Goal: Task Accomplishment & Management: Manage account settings

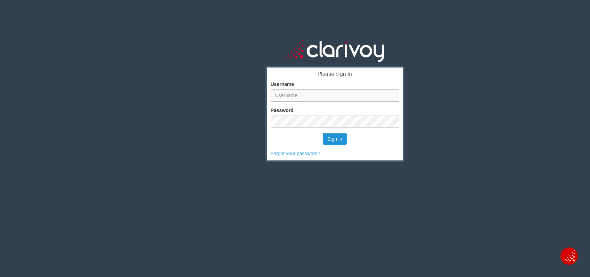
type input "[PERSON_NAME][EMAIL_ADDRESS][DOMAIN_NAME]"
click at [338, 138] on button "Sign in" at bounding box center [335, 139] width 24 height 12
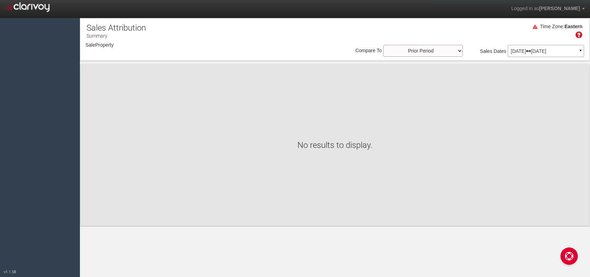
select select "object:204"
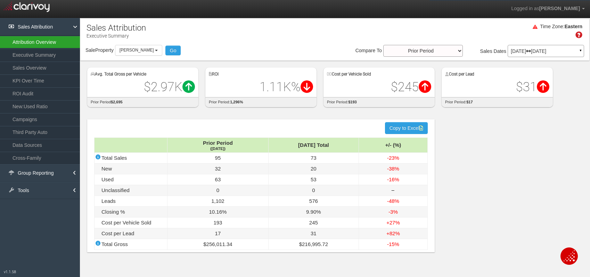
click at [47, 41] on link "Attribution Overview" at bounding box center [40, 42] width 80 height 13
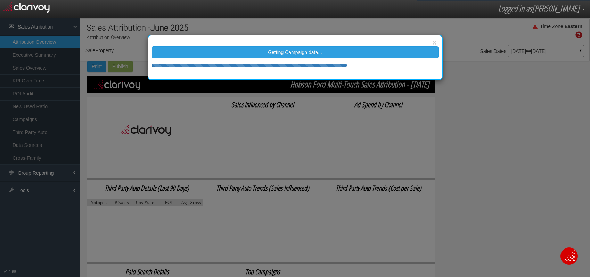
select select "object:241"
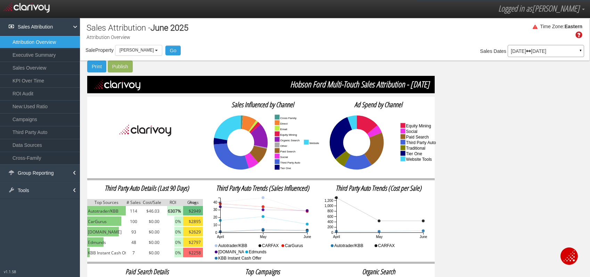
click at [518, 51] on p "[DATE] [DATE]" at bounding box center [546, 51] width 70 height 5
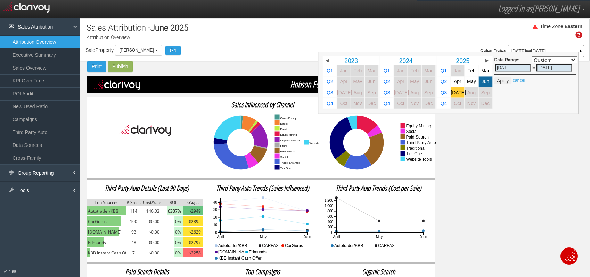
click at [458, 92] on span "[DATE]" at bounding box center [458, 92] width 15 height 5
select select ","
type input "[DATE]"
click at [561, 114] on div "Date Range: Custom [DATE] This Week Last Week This Month Last Month This Quarte…" at bounding box center [448, 82] width 261 height 63
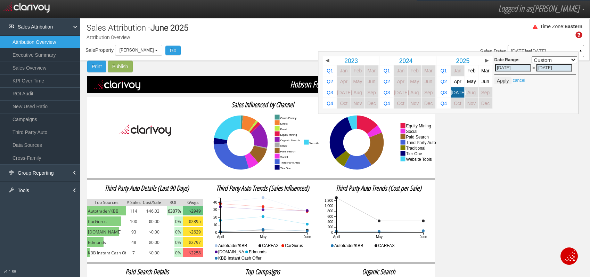
click at [327, 40] on div "Time Zone: Eastern" at bounding box center [334, 33] width 509 height 23
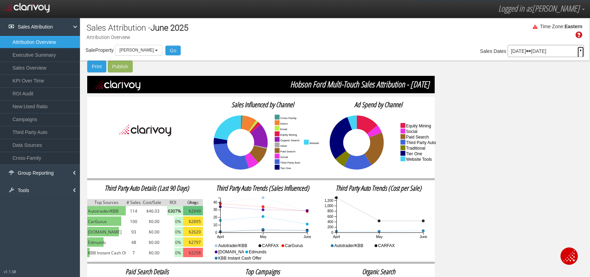
click at [581, 48] on link "▼" at bounding box center [581, 52] width 6 height 11
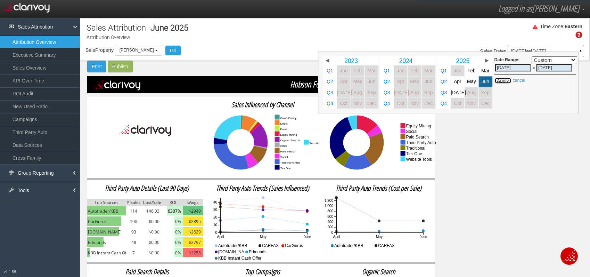
click at [502, 81] on button "Apply" at bounding box center [503, 80] width 17 height 7
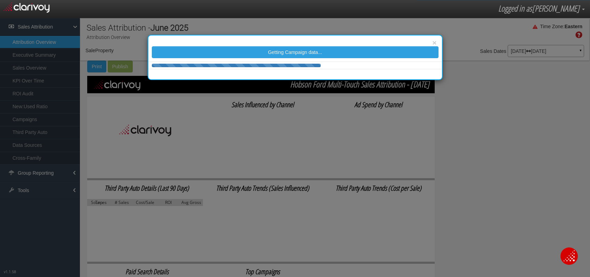
select select "object:279"
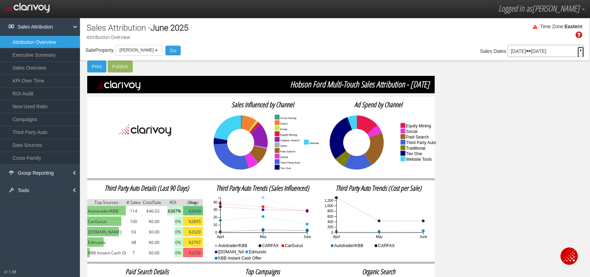
click at [581, 49] on link "▼" at bounding box center [581, 52] width 6 height 11
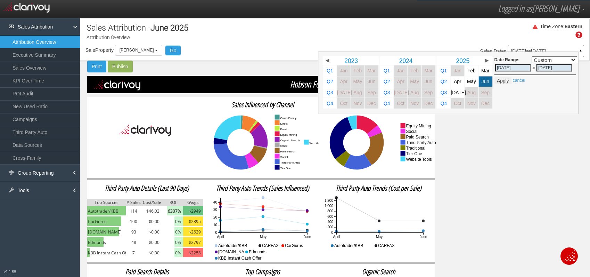
click at [503, 67] on input "[DATE]" at bounding box center [514, 67] width 36 height 7
click at [457, 91] on span "[DATE]" at bounding box center [458, 92] width 15 height 5
select select ","
type input "[DATE]"
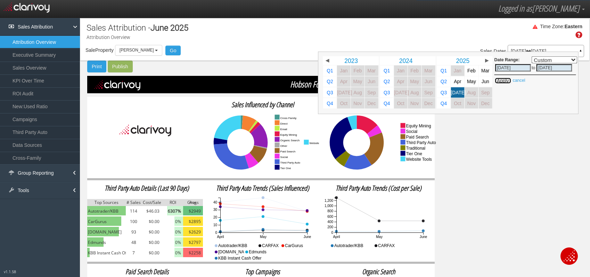
click at [507, 82] on button "Apply" at bounding box center [503, 80] width 17 height 7
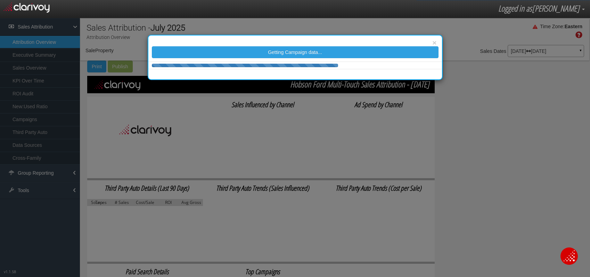
select select "object:317"
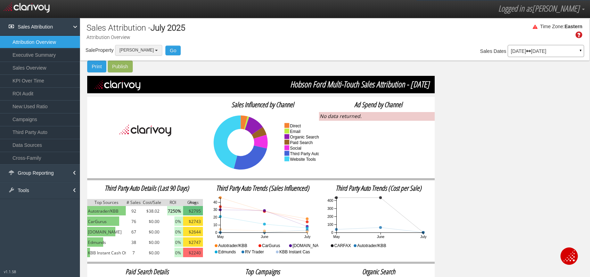
click at [151, 47] on button "[PERSON_NAME]" at bounding box center [138, 50] width 47 height 11
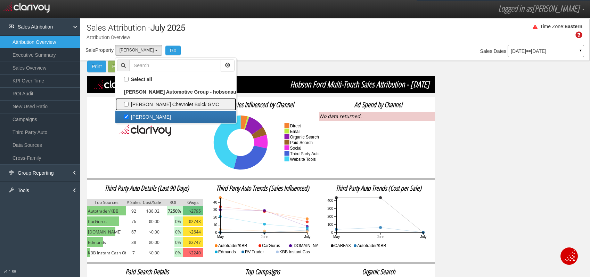
click at [128, 103] on label "[PERSON_NAME] Chevrolet Buick GMC" at bounding box center [176, 104] width 118 height 9
click at [128, 103] on input "[PERSON_NAME] Chevrolet Buick GMC" at bounding box center [126, 104] width 5 height 5
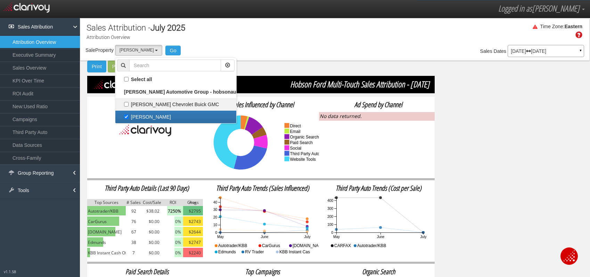
checkbox input "true"
select select "object:316"
checkbox input "true"
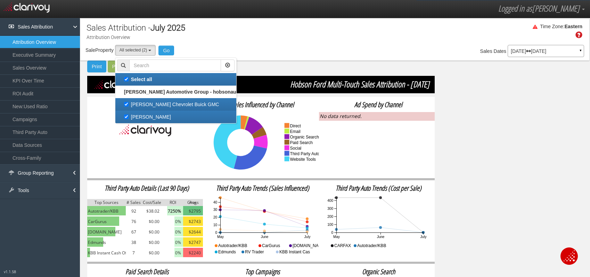
scroll to position [13, 0]
click at [128, 117] on label "[PERSON_NAME]" at bounding box center [176, 116] width 118 height 9
click at [128, 117] on input "[PERSON_NAME]" at bounding box center [126, 116] width 5 height 5
checkbox input "false"
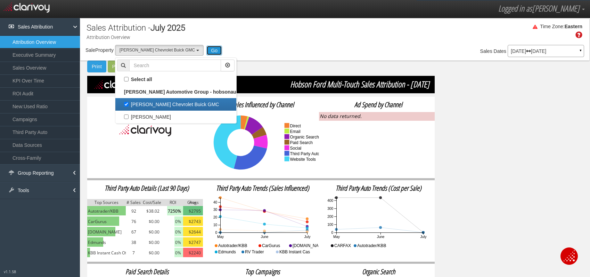
click at [207, 49] on button "Go" at bounding box center [215, 51] width 16 height 10
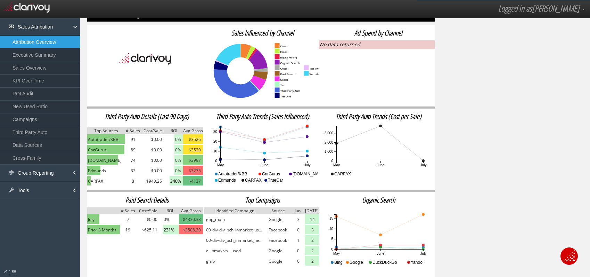
scroll to position [0, 0]
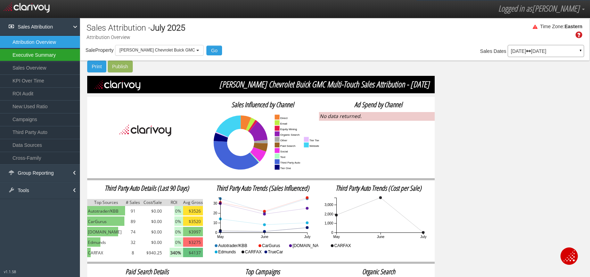
click at [33, 56] on link "Executive Summary" at bounding box center [40, 55] width 80 height 13
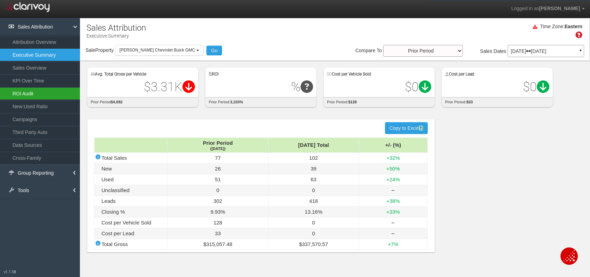
click at [30, 94] on link "ROI Audit" at bounding box center [40, 93] width 80 height 13
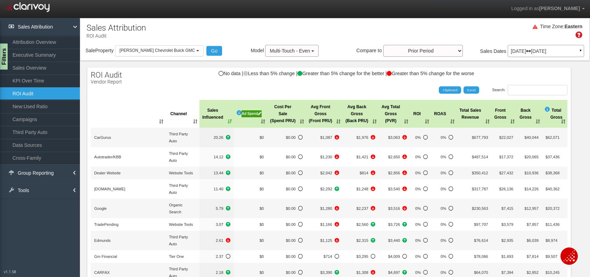
click at [247, 112] on div "Ad Spend" at bounding box center [252, 113] width 21 height 7
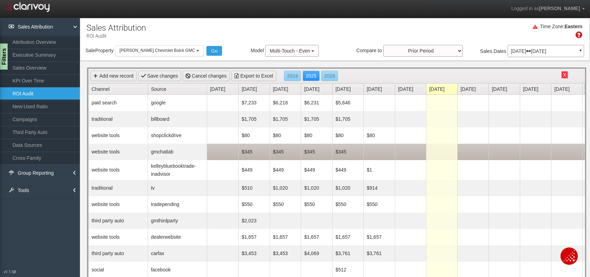
click at [382, 152] on td at bounding box center [379, 152] width 31 height 16
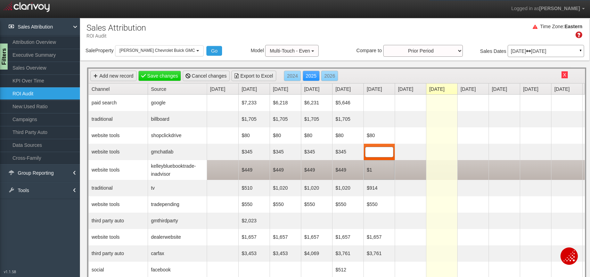
click at [383, 171] on td "$1" at bounding box center [379, 170] width 31 height 20
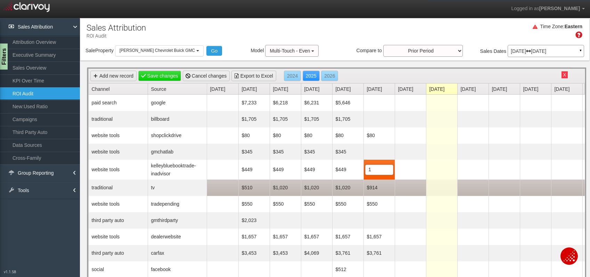
click at [393, 190] on td "$914" at bounding box center [379, 187] width 31 height 16
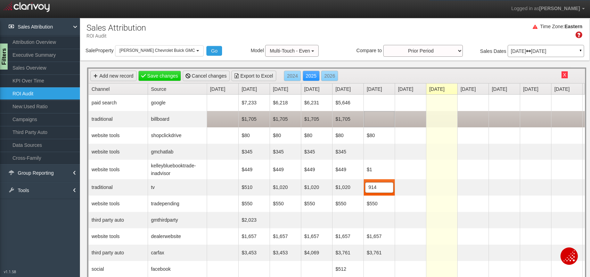
click at [383, 119] on td at bounding box center [379, 119] width 31 height 16
type input "1705"
click at [409, 115] on td at bounding box center [410, 119] width 31 height 16
type input "1705"
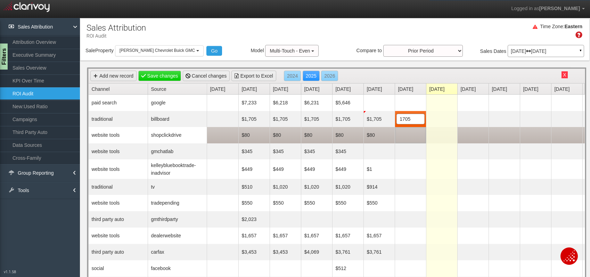
click at [413, 139] on td at bounding box center [410, 135] width 31 height 16
type input "80"
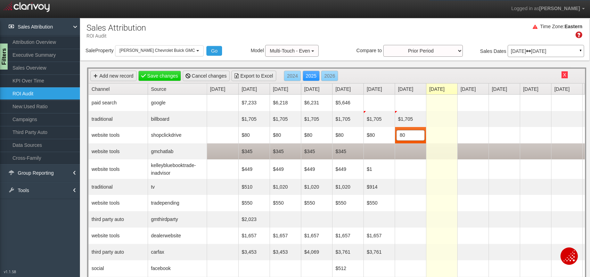
click at [382, 152] on td at bounding box center [379, 151] width 31 height 16
type input "345"
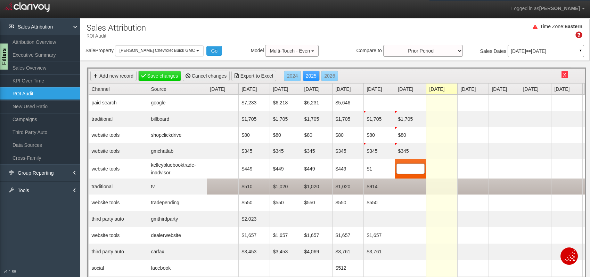
scroll to position [0, 6]
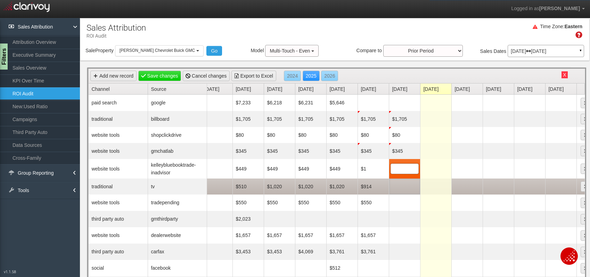
click at [412, 192] on td at bounding box center [404, 186] width 31 height 16
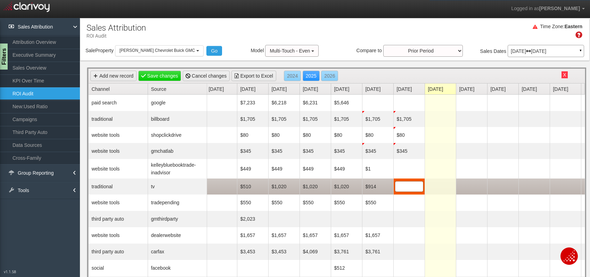
scroll to position [0, 0]
type input "765"
type input "550"
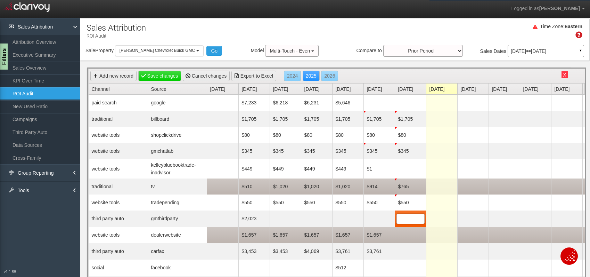
click at [414, 235] on td at bounding box center [410, 235] width 31 height 16
click at [409, 235] on span at bounding box center [411, 235] width 28 height 10
type input "1657"
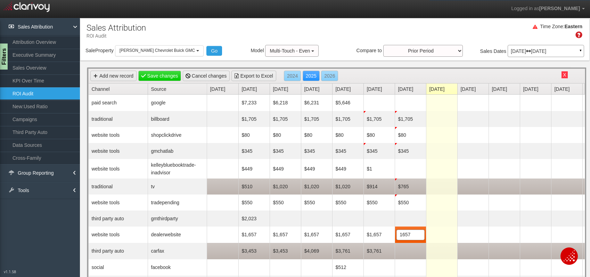
click at [413, 257] on td at bounding box center [410, 251] width 31 height 16
click at [257, 249] on td "$3,453" at bounding box center [254, 250] width 31 height 16
type input "1400"
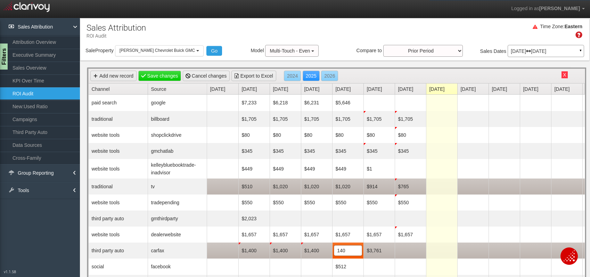
type input "1400"
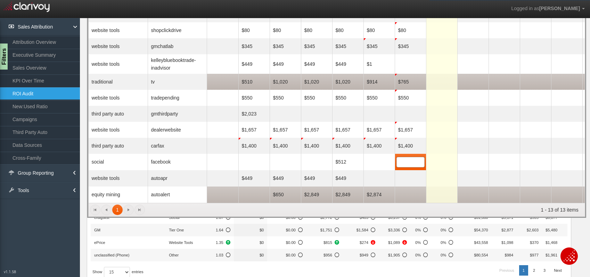
scroll to position [96, 0]
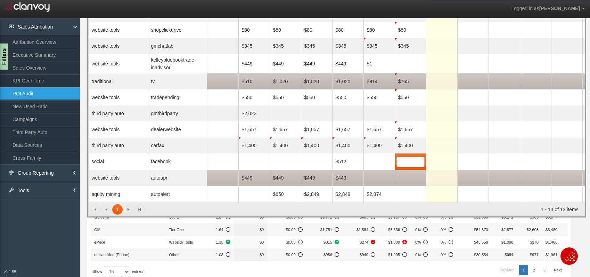
click at [380, 179] on td at bounding box center [379, 178] width 31 height 16
type input "449"
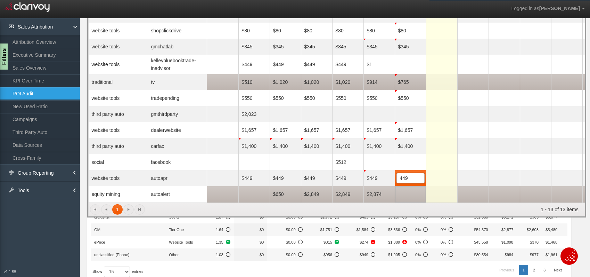
click at [415, 193] on td at bounding box center [410, 194] width 31 height 16
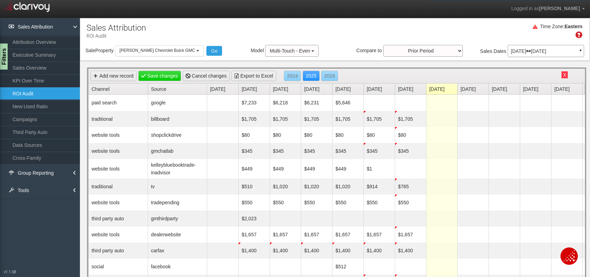
scroll to position [1, 0]
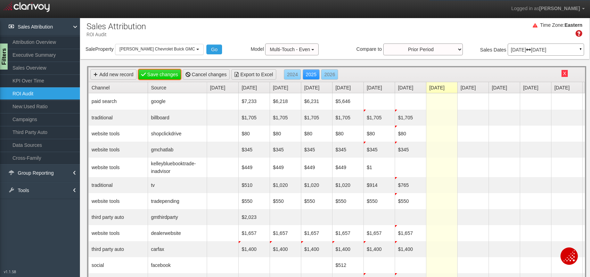
click at [162, 74] on link "Save changes" at bounding box center [159, 74] width 43 height 10
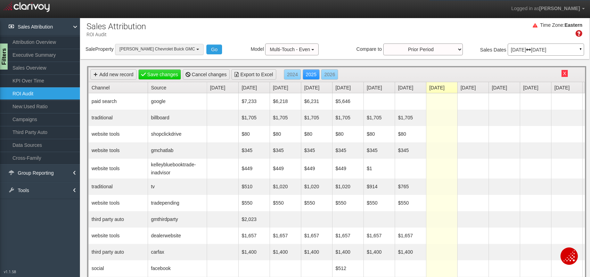
click at [180, 48] on button "[PERSON_NAME] Chevrolet Buick GMC" at bounding box center [159, 49] width 89 height 11
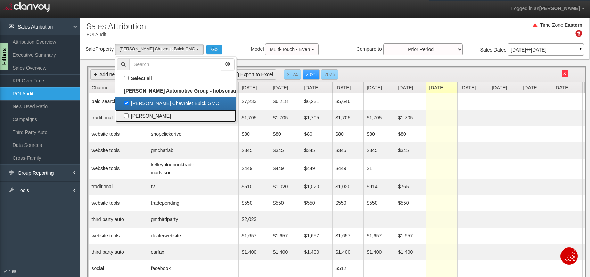
drag, startPoint x: 127, startPoint y: 114, endPoint x: 138, endPoint y: 113, distance: 10.8
click at [127, 114] on label "[PERSON_NAME]" at bounding box center [176, 115] width 118 height 9
click at [127, 114] on input "[PERSON_NAME]" at bounding box center [126, 115] width 5 height 5
checkbox input "true"
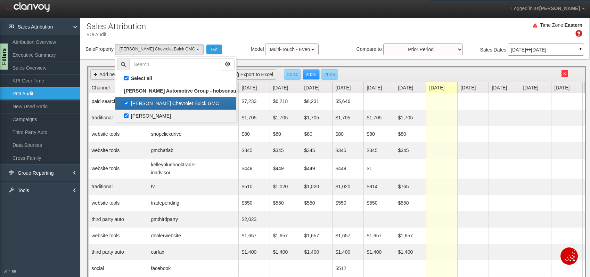
checkbox input "true"
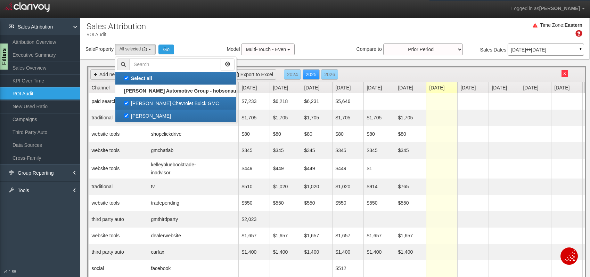
drag, startPoint x: 126, startPoint y: 100, endPoint x: 130, endPoint y: 99, distance: 3.7
click at [126, 100] on label "[PERSON_NAME] Chevrolet Buick GMC" at bounding box center [176, 103] width 118 height 9
click at [126, 101] on input "[PERSON_NAME] Chevrolet Buick GMC" at bounding box center [126, 103] width 5 height 5
checkbox input "false"
select select "object:469"
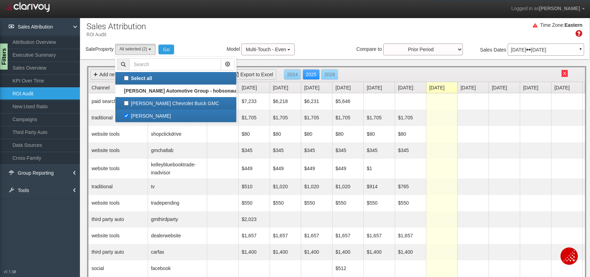
checkbox input "false"
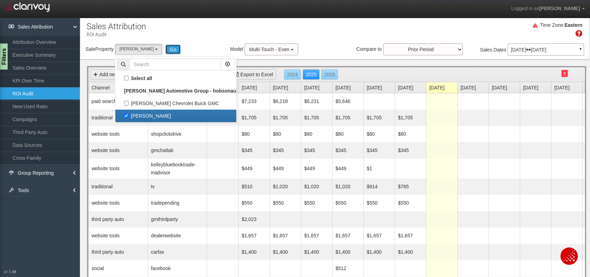
drag, startPoint x: 168, startPoint y: 49, endPoint x: 284, endPoint y: 5, distance: 124.5
click at [168, 49] on button "Go" at bounding box center [174, 50] width 16 height 10
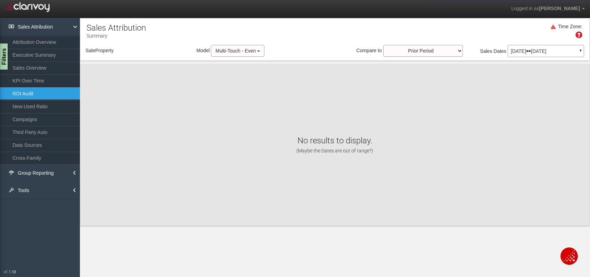
scroll to position [0, 0]
select select "object:527"
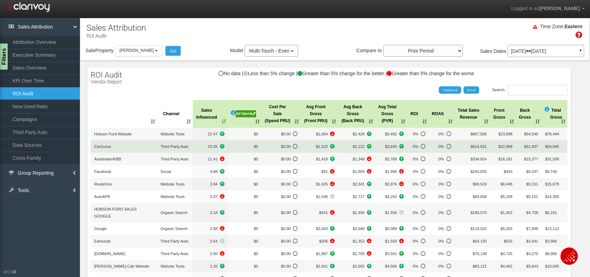
drag, startPoint x: 249, startPoint y: 113, endPoint x: 333, endPoint y: 142, distance: 89.2
click at [249, 113] on div "Ad Spend" at bounding box center [246, 113] width 21 height 7
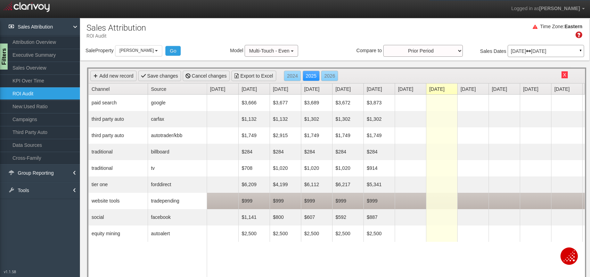
click at [416, 203] on td at bounding box center [410, 201] width 31 height 16
type input "0"
type input "999"
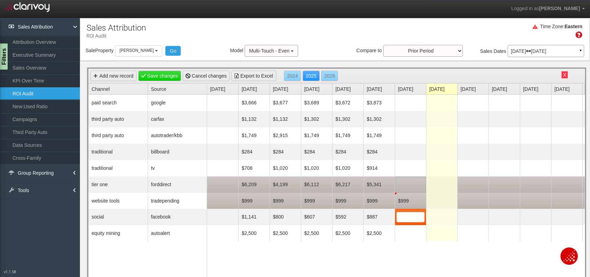
click at [412, 184] on td at bounding box center [410, 184] width 31 height 16
type input "5206"
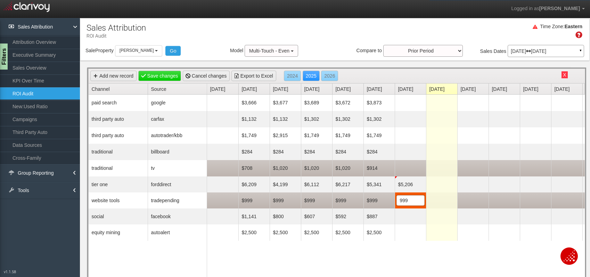
click at [403, 168] on td at bounding box center [410, 168] width 31 height 16
type input "765"
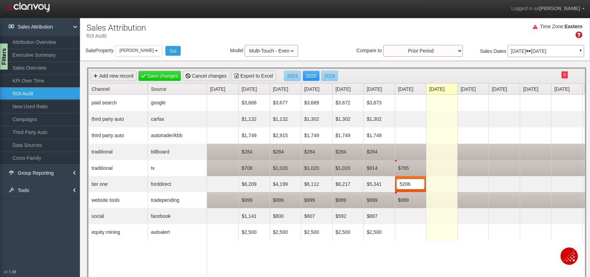
click at [408, 153] on td at bounding box center [410, 152] width 31 height 16
type input "284"
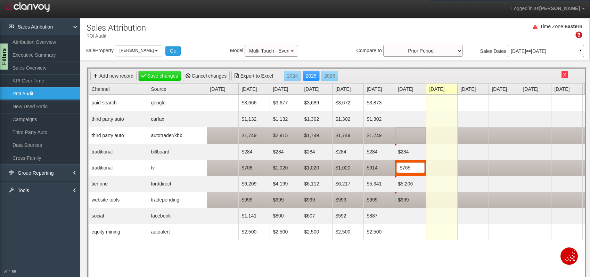
click at [403, 135] on td at bounding box center [410, 135] width 31 height 16
type input "1749"
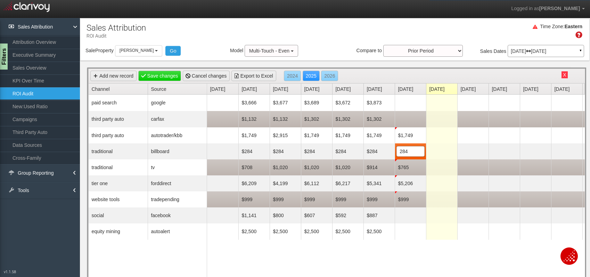
click at [408, 117] on td at bounding box center [410, 119] width 31 height 16
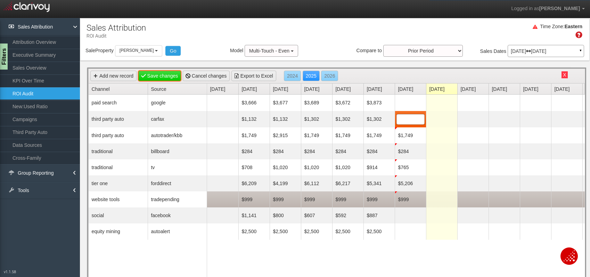
click at [168, 78] on link "Save changes" at bounding box center [159, 76] width 43 height 10
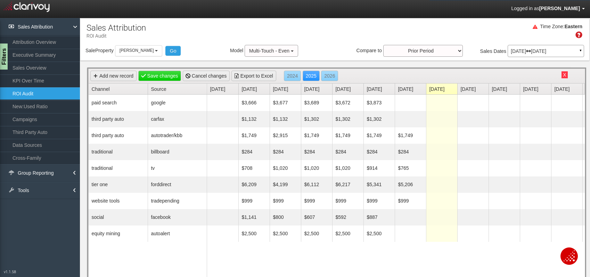
click at [581, 7] on link "Logged in as [PERSON_NAME]" at bounding box center [548, 8] width 84 height 17
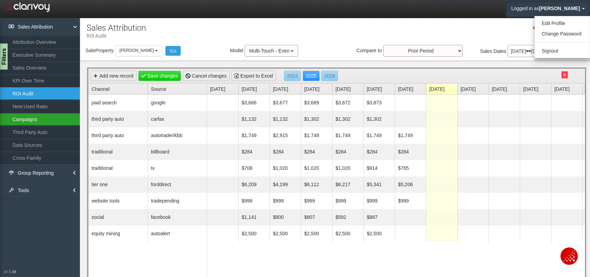
click at [41, 122] on link "Campaigns" at bounding box center [40, 119] width 80 height 13
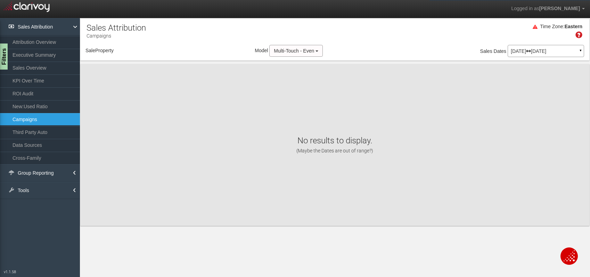
select select "object:565"
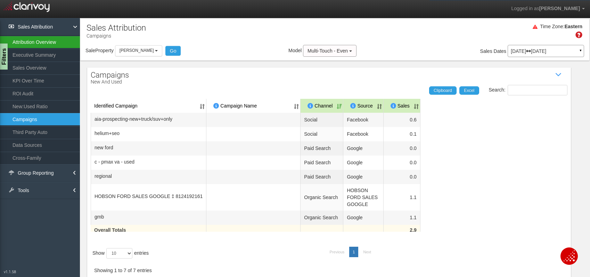
click at [25, 37] on link "Attribution Overview" at bounding box center [40, 42] width 80 height 13
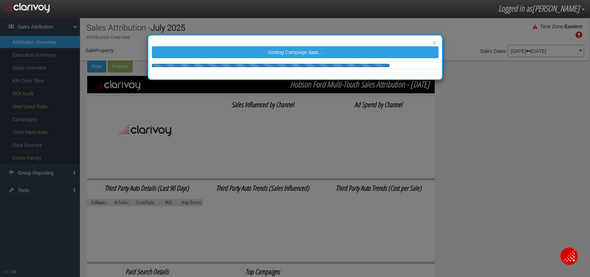
select select "object:597"
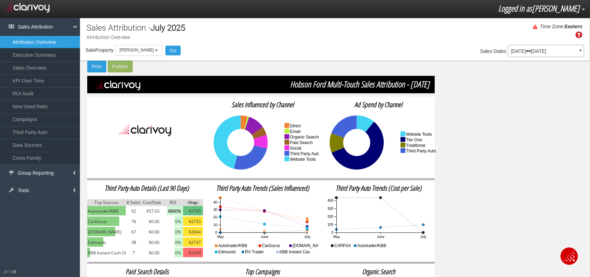
click at [567, 6] on span "[PERSON_NAME]" at bounding box center [556, 7] width 48 height 11
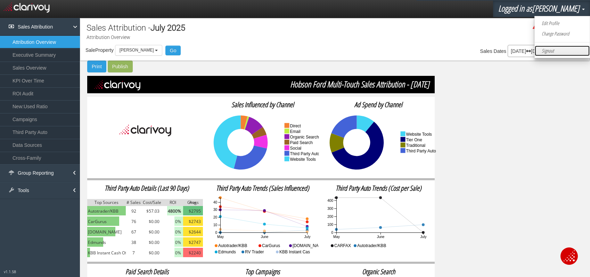
click at [562, 51] on link "Signout" at bounding box center [562, 51] width 55 height 10
